Goal: Transaction & Acquisition: Purchase product/service

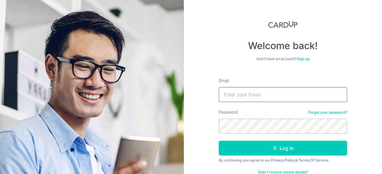
click at [260, 96] on input "Email" at bounding box center [283, 94] width 128 height 15
type input "[EMAIL_ADDRESS][DOMAIN_NAME]"
click at [219, 141] on button "Log in" at bounding box center [283, 148] width 128 height 15
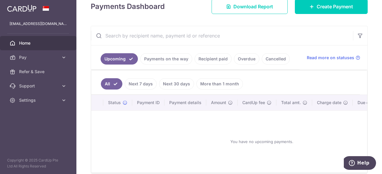
scroll to position [99, 0]
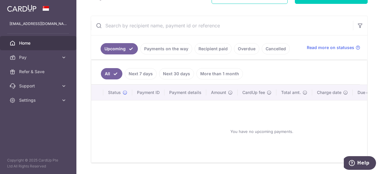
click at [158, 48] on link "Payments on the way" at bounding box center [166, 48] width 52 height 11
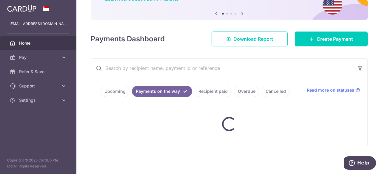
scroll to position [52, 0]
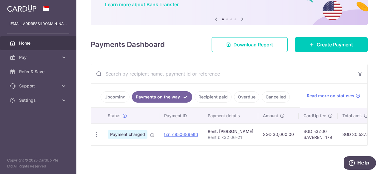
click at [201, 93] on link "Recipient paid" at bounding box center [212, 97] width 37 height 11
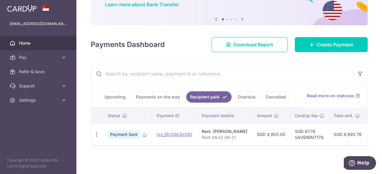
click at [106, 96] on link "Upcoming" at bounding box center [115, 97] width 29 height 11
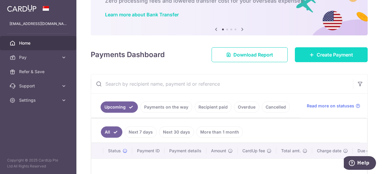
scroll to position [40, 0]
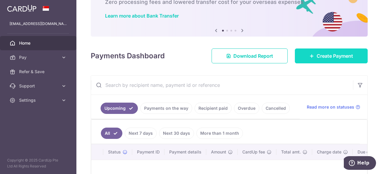
click at [322, 59] on span "Create Payment" at bounding box center [334, 55] width 36 height 7
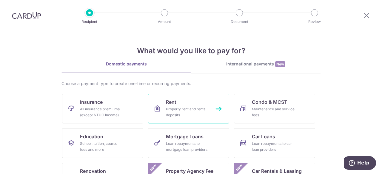
click at [168, 118] on div "Property rent and rental deposits" at bounding box center [187, 112] width 43 height 12
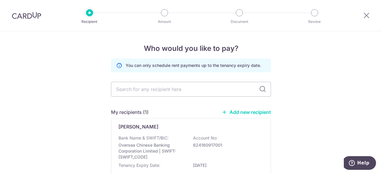
click at [235, 112] on link "Add new recipient" at bounding box center [246, 112] width 49 height 6
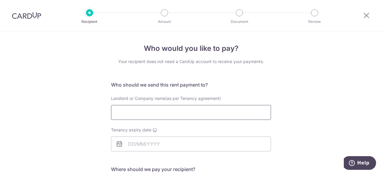
click at [172, 117] on input "Landlord or Company name(as per Tenancy agreement)" at bounding box center [191, 112] width 160 height 15
type input "[PERSON_NAME]"
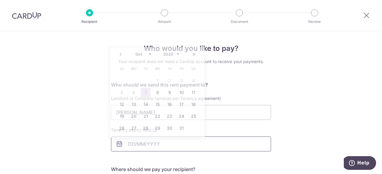
click at [157, 144] on input "Tenancy expiry date" at bounding box center [191, 144] width 160 height 15
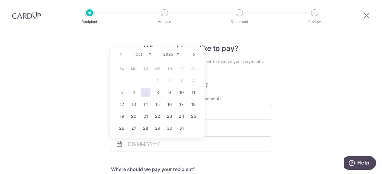
click at [192, 53] on link "Next" at bounding box center [193, 54] width 7 height 7
click at [195, 108] on link "15" at bounding box center [194, 105] width 10 height 10
type input "[DATE]"
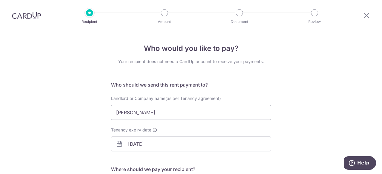
click at [296, 120] on div "Who would you like to pay? Your recipient does not need a CardUp account to rec…" at bounding box center [191, 173] width 382 height 284
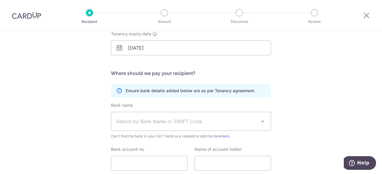
scroll to position [99, 0]
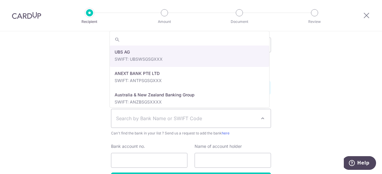
click at [169, 124] on span "Search by Bank Name or SWIFT Code" at bounding box center [190, 118] width 159 height 18
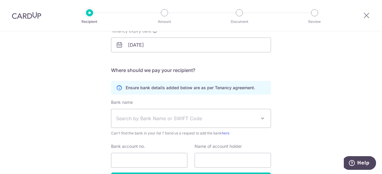
click at [320, 93] on div "Who would you like to pay? Your recipient does not need a CardUp account to rec…" at bounding box center [191, 74] width 382 height 284
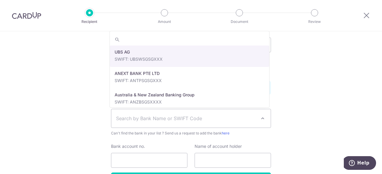
click at [229, 118] on span "Search by Bank Name or SWIFT Code" at bounding box center [186, 118] width 140 height 7
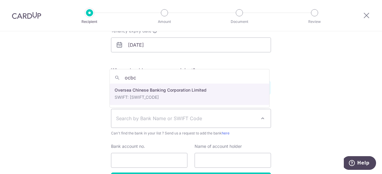
type input "ocbc"
select select "12"
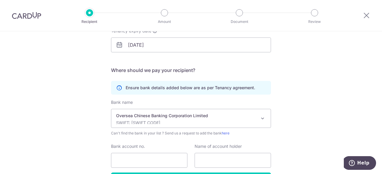
click at [289, 106] on div "Who would you like to pay? Your recipient does not need a CardUp account to rec…" at bounding box center [191, 74] width 382 height 284
click at [157, 165] on input "Bank account no." at bounding box center [149, 160] width 76 height 15
type input "624160917001"
click at [217, 160] on input "text" at bounding box center [232, 160] width 76 height 15
type input "[PERSON_NAME]"
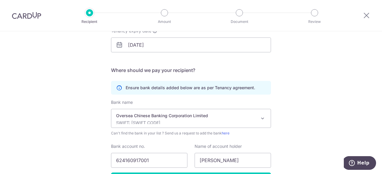
click at [319, 123] on div "Who would you like to pay? Your recipient does not need a CardUp account to rec…" at bounding box center [191, 74] width 382 height 284
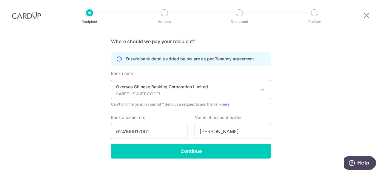
scroll to position [140, 0]
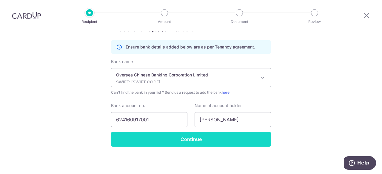
click at [230, 136] on input "Continue" at bounding box center [191, 139] width 160 height 15
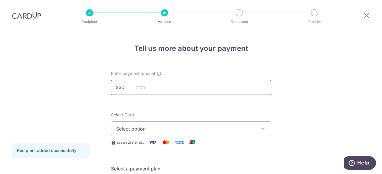
click at [212, 94] on input "text" at bounding box center [191, 87] width 160 height 15
type input "30,000.00"
click at [253, 131] on span "Select option" at bounding box center [185, 129] width 139 height 7
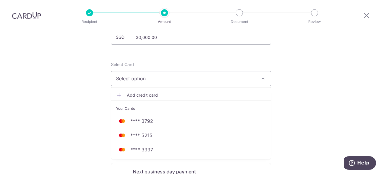
scroll to position [60, 0]
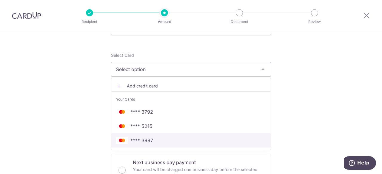
click at [240, 142] on span "**** 3997" at bounding box center [191, 140] width 150 height 7
click at [240, 142] on p "Your card will be charged three business days before the selected payment date.…" at bounding box center [198, 137] width 131 height 14
click at [126, 138] on input "Standard payment Your card will be charged three business days before the selec…" at bounding box center [121, 134] width 7 height 7
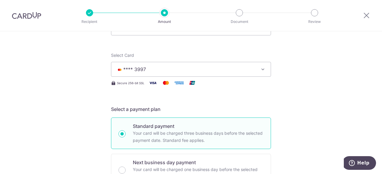
radio input "true"
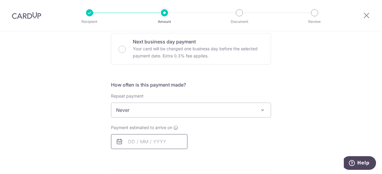
scroll to position [219, 0]
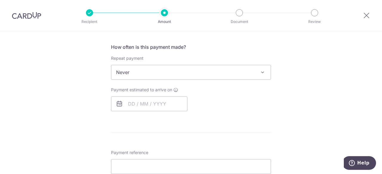
click at [155, 74] on span "Never" at bounding box center [190, 72] width 159 height 14
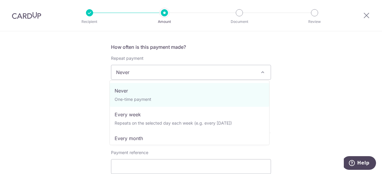
click at [297, 67] on div "Tell us more about your payment Enter payment amount SGD 30,000.00 30000.00 Rec…" at bounding box center [191, 78] width 382 height 531
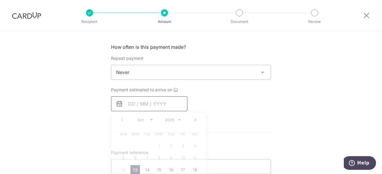
click at [144, 103] on input "text" at bounding box center [149, 104] width 76 height 15
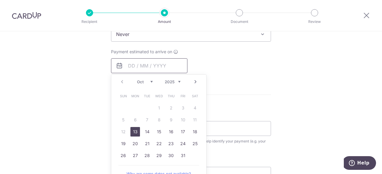
scroll to position [258, 0]
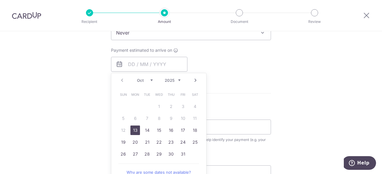
click at [134, 128] on link "13" at bounding box center [135, 131] width 10 height 10
type input "13/10/2025"
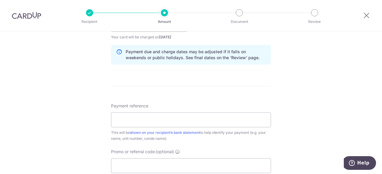
scroll to position [318, 0]
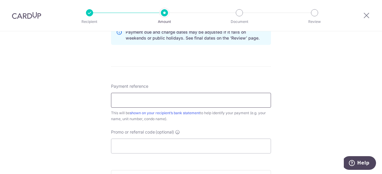
click at [158, 102] on input "Payment reference" at bounding box center [191, 100] width 160 height 15
type input "RENT blk19 14-245"
click at [142, 142] on input "Promo or referral code (optional)" at bounding box center [191, 146] width 160 height 15
paste input "SAVERENT179"
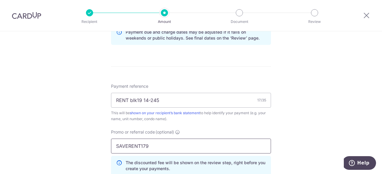
type input "SAVERENT179"
click at [296, 113] on div "Tell us more about your payment Enter payment amount SGD 30,000.00 30000.00 Rec…" at bounding box center [191, 8] width 382 height 591
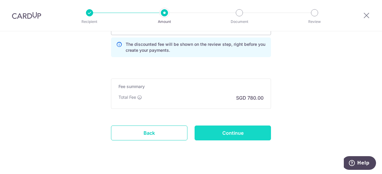
scroll to position [437, 0]
click at [241, 132] on input "Continue" at bounding box center [232, 132] width 76 height 15
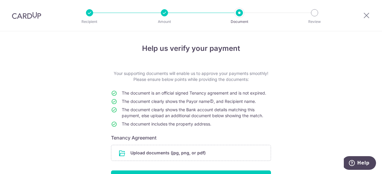
scroll to position [40, 0]
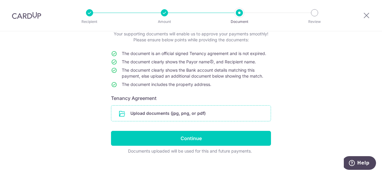
click at [152, 119] on input "file" at bounding box center [190, 114] width 159 height 16
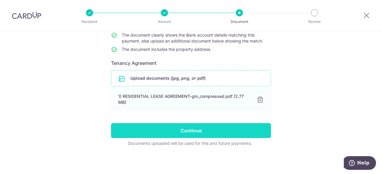
scroll to position [75, 0]
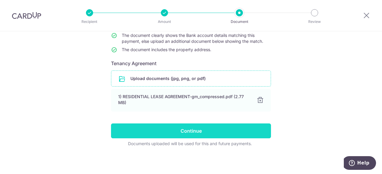
click at [200, 134] on input "Continue" at bounding box center [191, 131] width 160 height 15
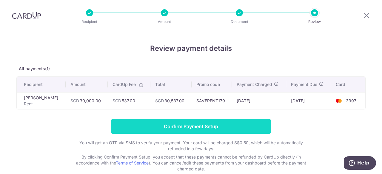
click at [213, 131] on input "Confirm Payment Setup" at bounding box center [191, 126] width 160 height 15
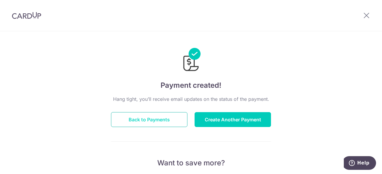
click at [154, 115] on button "Back to Payments" at bounding box center [149, 119] width 76 height 15
